Goal: Transaction & Acquisition: Purchase product/service

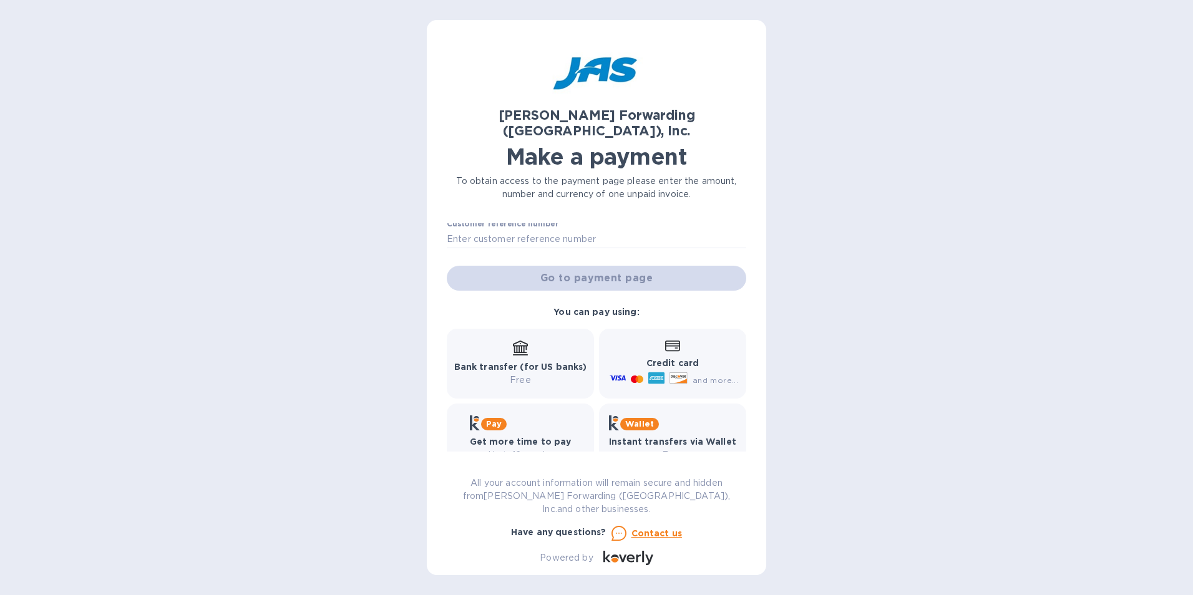
scroll to position [112, 0]
click at [953, 129] on div "[PERSON_NAME] Forwarding ([GEOGRAPHIC_DATA]), Inc. Make a payment To obtain acc…" at bounding box center [596, 297] width 1193 height 595
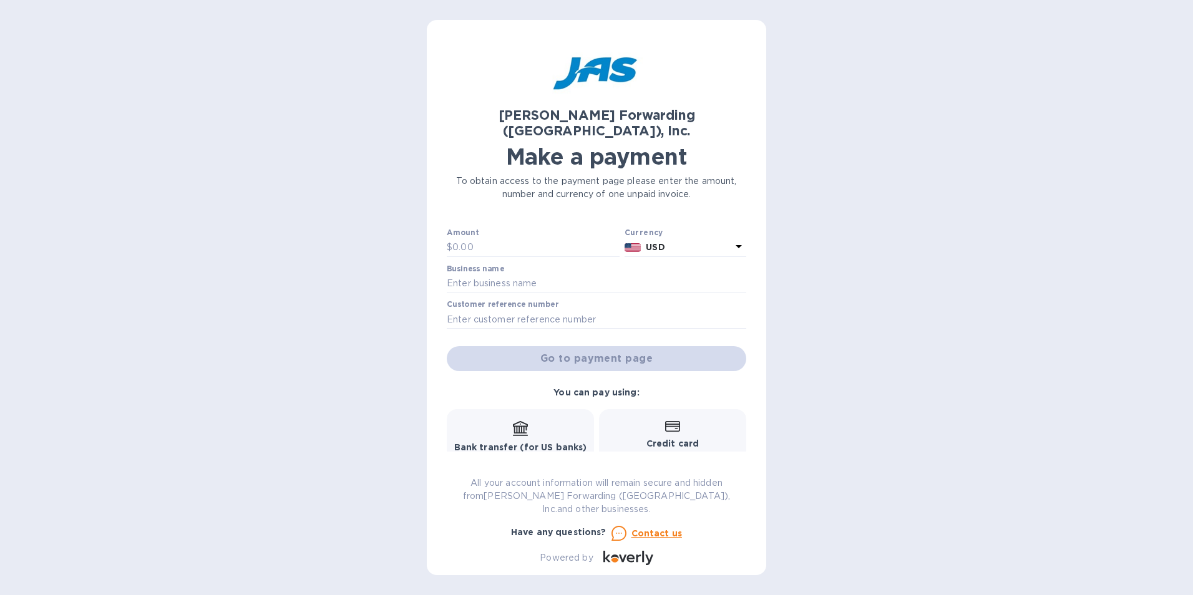
scroll to position [0, 0]
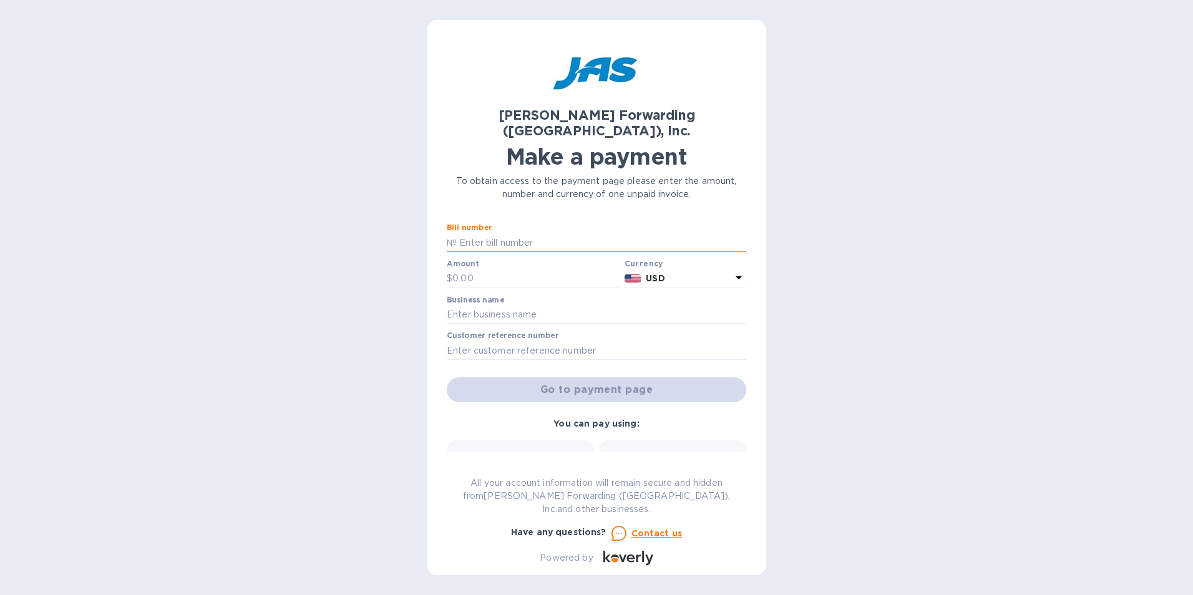
click at [518, 233] on input "text" at bounding box center [601, 242] width 289 height 19
type input "c"
type input "CHI503347535"
type input "2,004.94"
click at [523, 306] on input "text" at bounding box center [596, 315] width 299 height 19
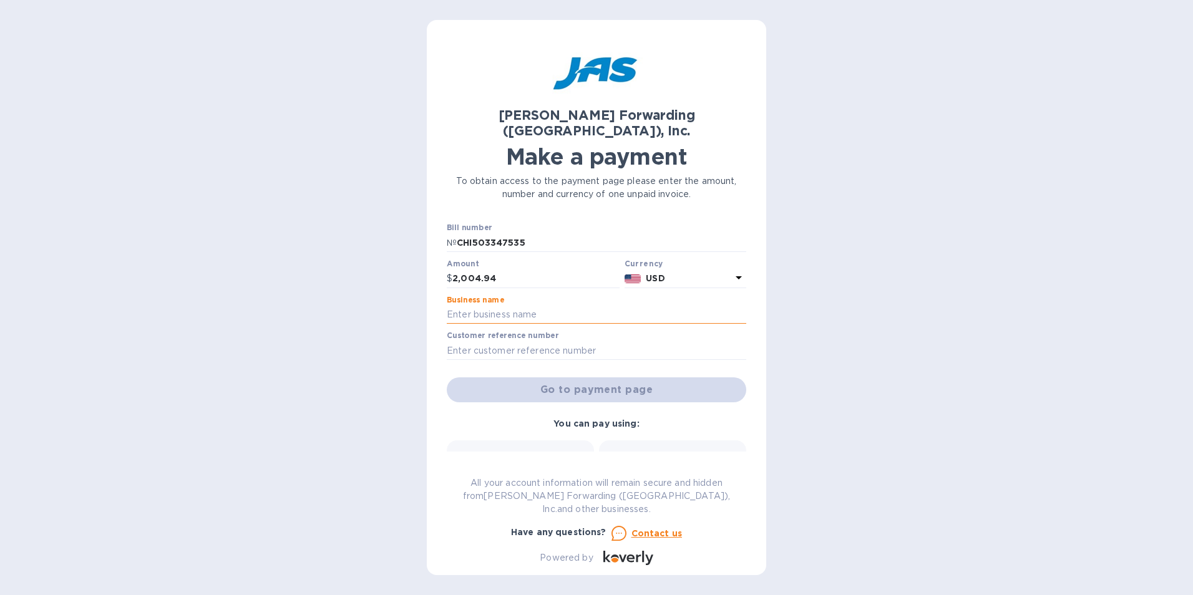
type input "DuraValve, INC"
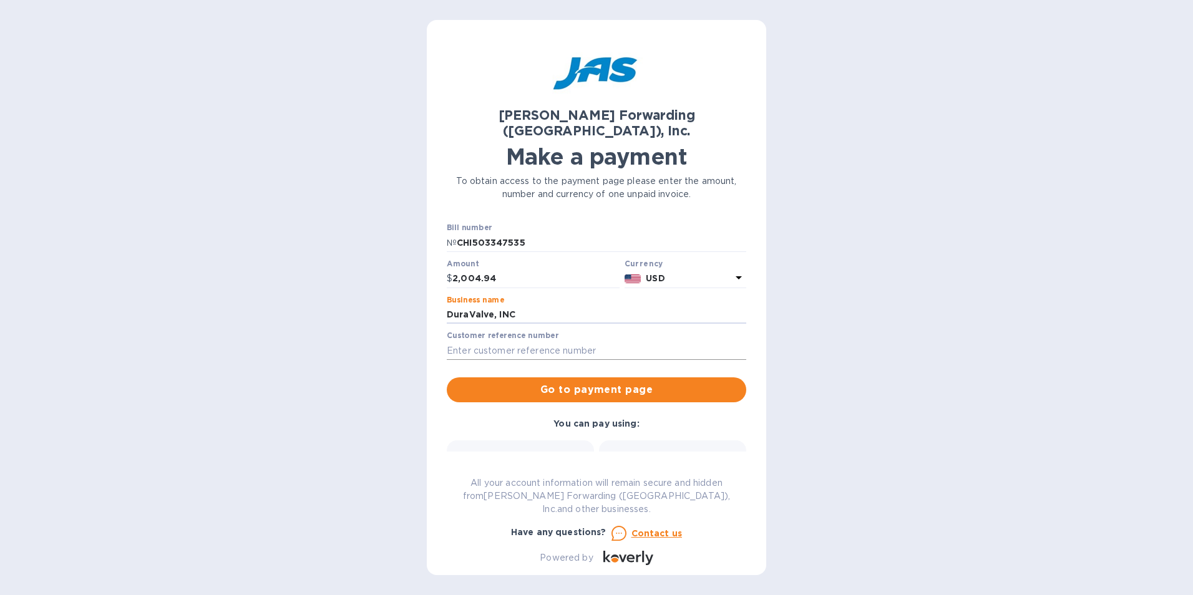
click at [523, 341] on input "text" at bounding box center [596, 350] width 299 height 19
type input "S508858822"
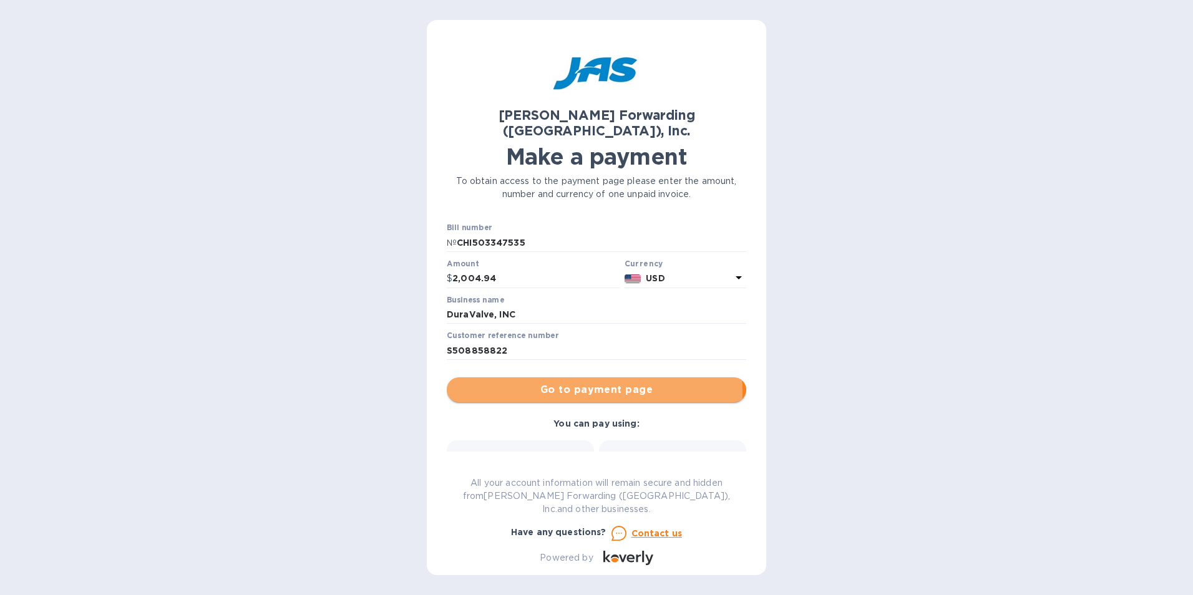
click at [578, 382] on span "Go to payment page" at bounding box center [596, 389] width 279 height 15
